Goal: Information Seeking & Learning: Check status

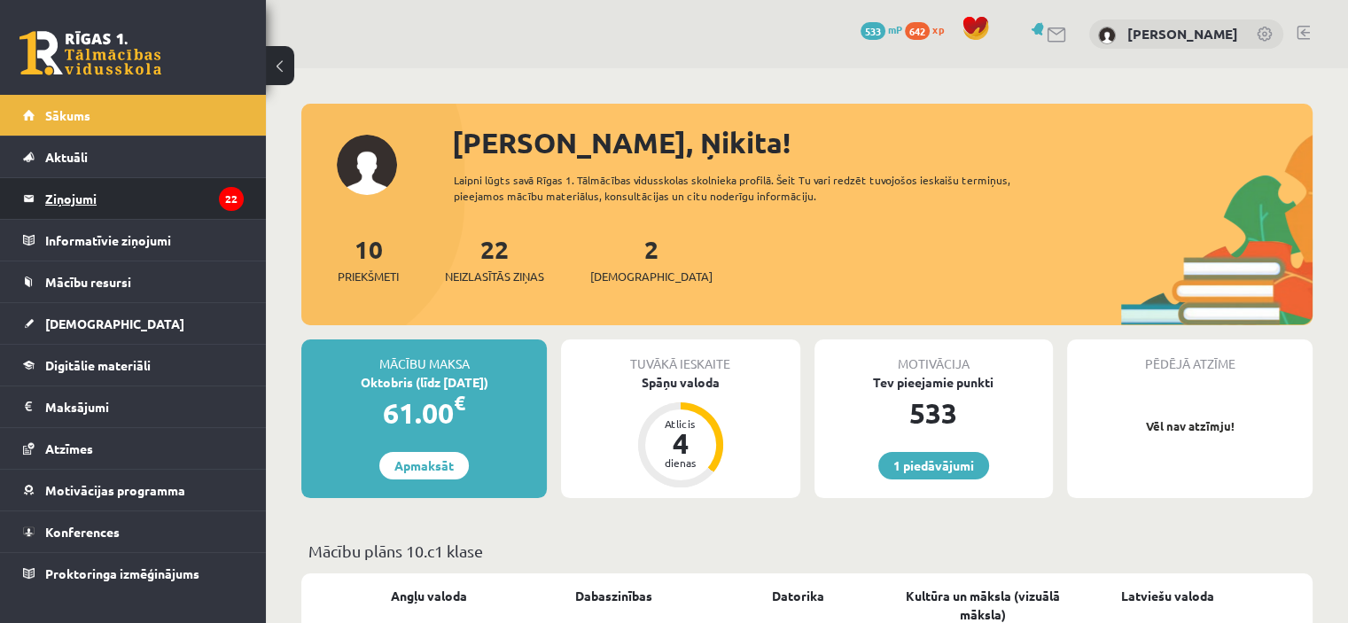
click at [181, 210] on legend "Ziņojumi 22" at bounding box center [144, 198] width 199 height 41
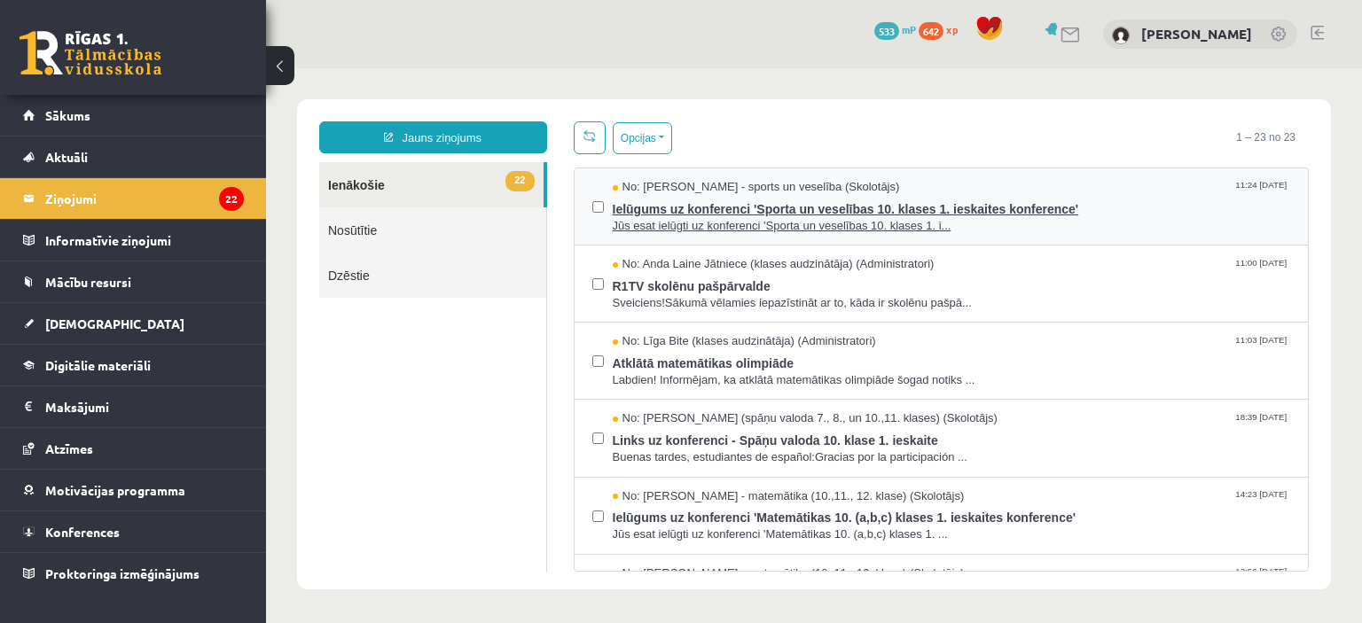
click at [978, 225] on span "Jūs esat ielūgti uz konferenci 'Sporta un veselības 10. klases 1. i..." at bounding box center [952, 226] width 678 height 17
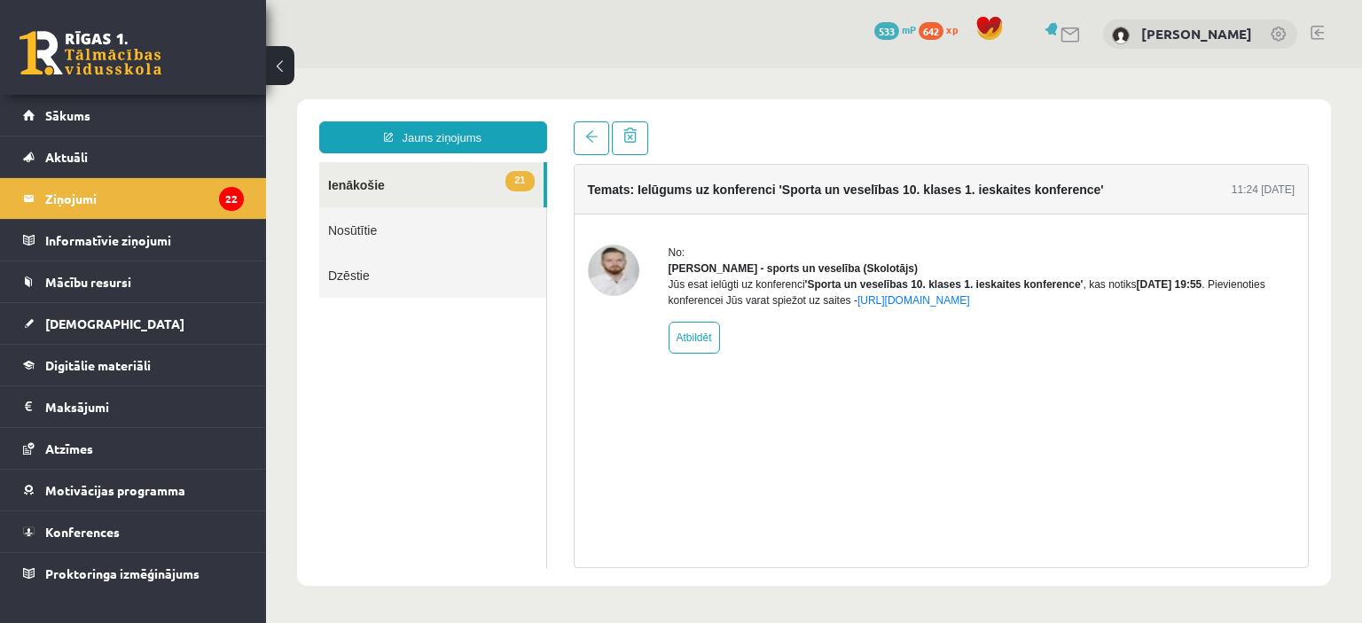
click at [365, 176] on link "21 Ienākošie" at bounding box center [431, 184] width 224 height 45
click at [587, 129] on link at bounding box center [591, 138] width 35 height 34
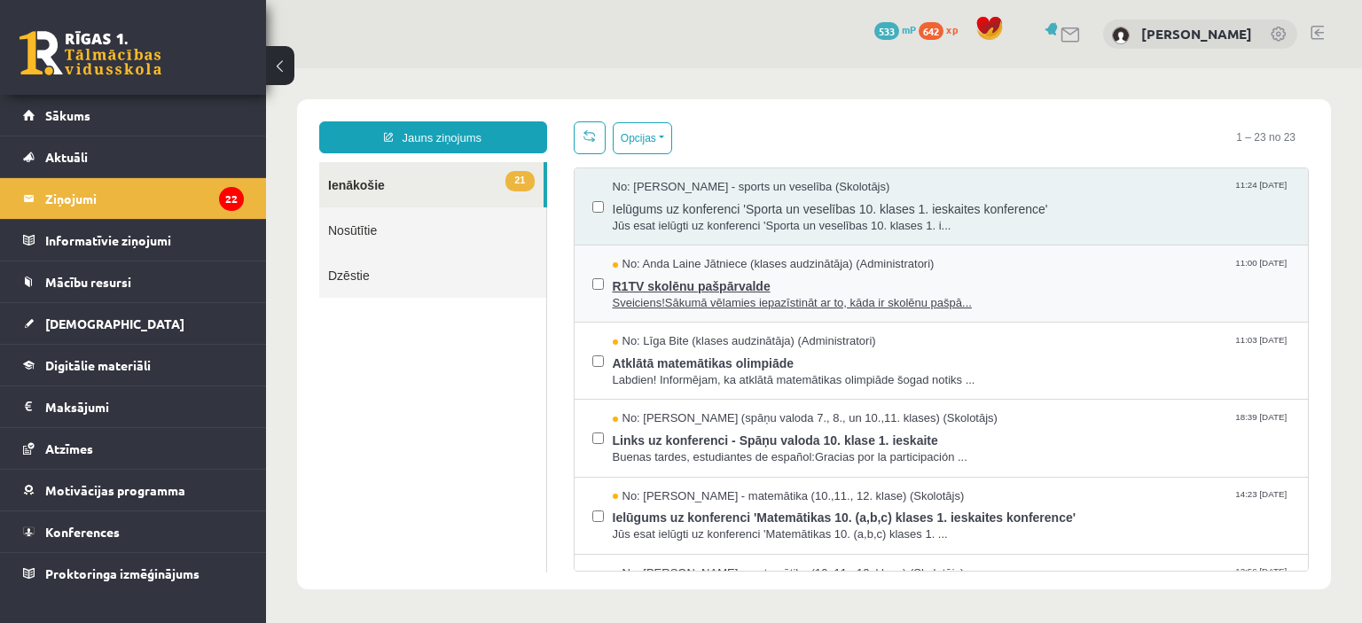
click at [776, 274] on span "R1TV skolēnu pašpārvalde" at bounding box center [952, 284] width 678 height 22
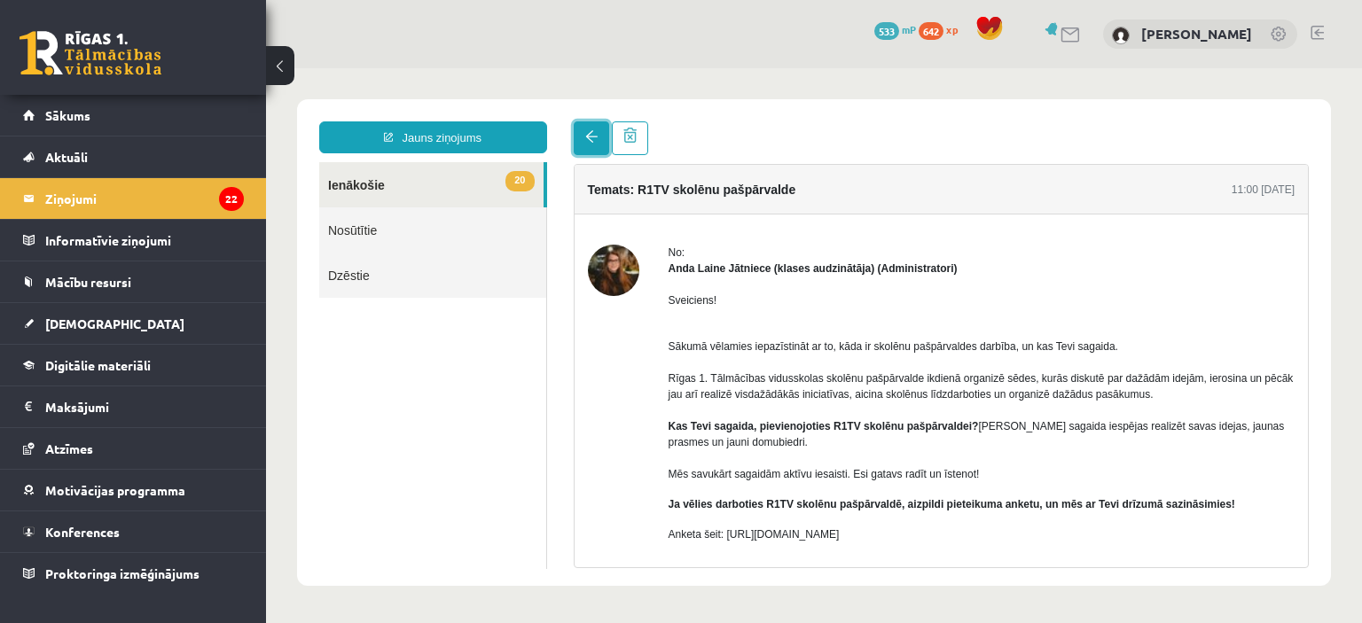
click at [589, 141] on span at bounding box center [591, 136] width 12 height 12
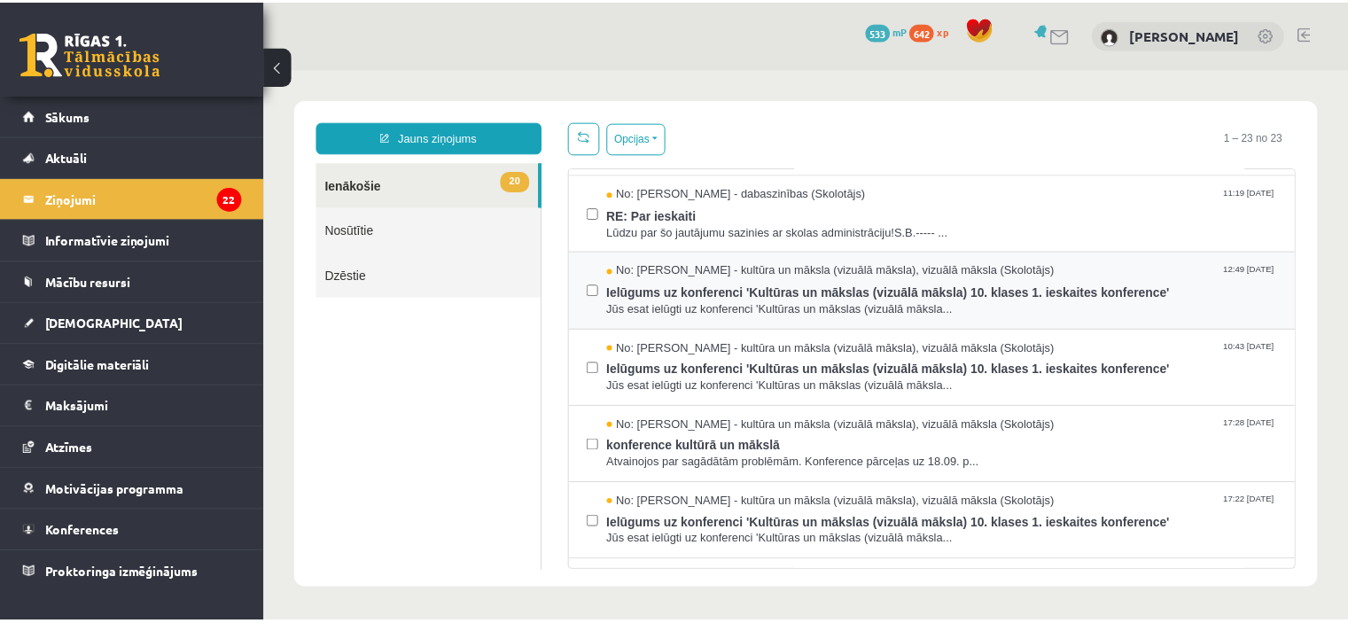
scroll to position [826, 0]
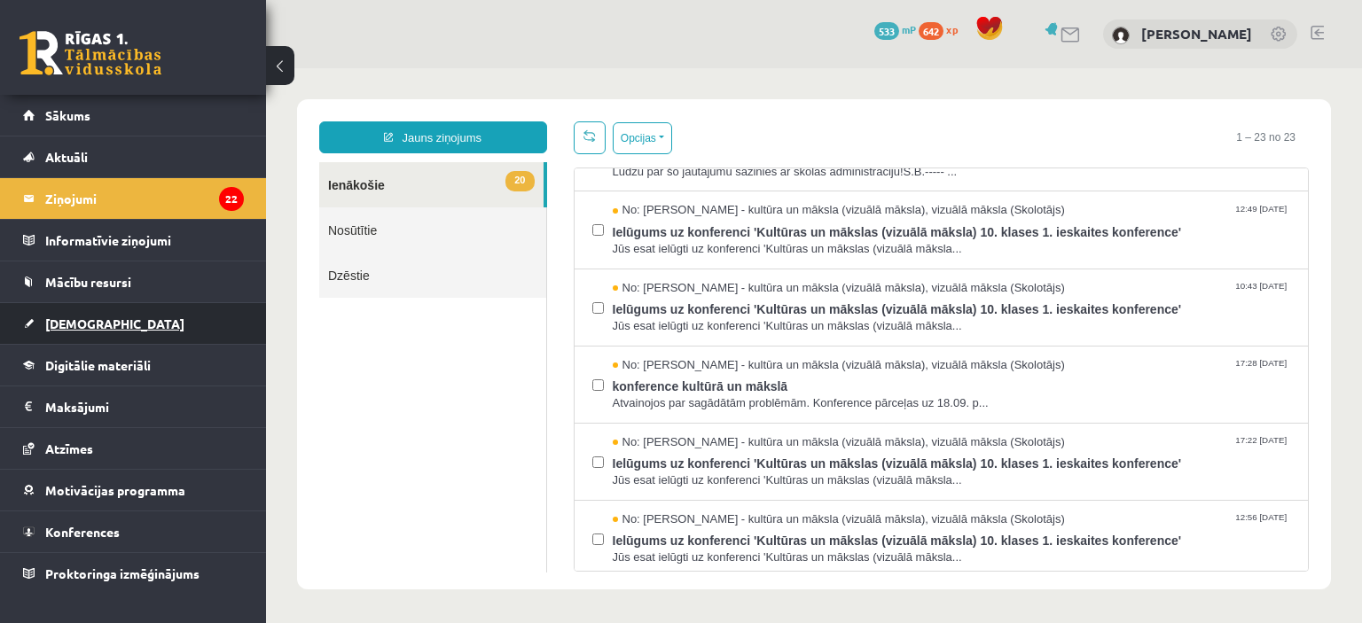
click at [64, 329] on link "[DEMOGRAPHIC_DATA]" at bounding box center [133, 323] width 221 height 41
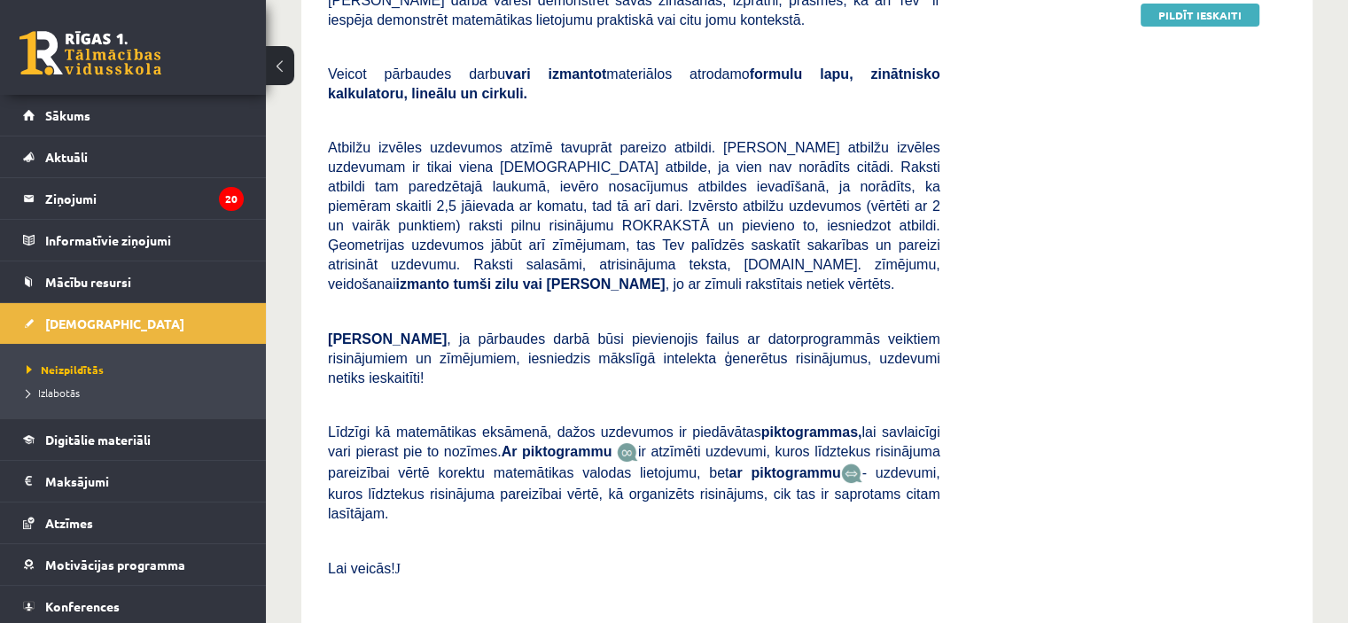
scroll to position [310, 0]
